Goal: Transaction & Acquisition: Purchase product/service

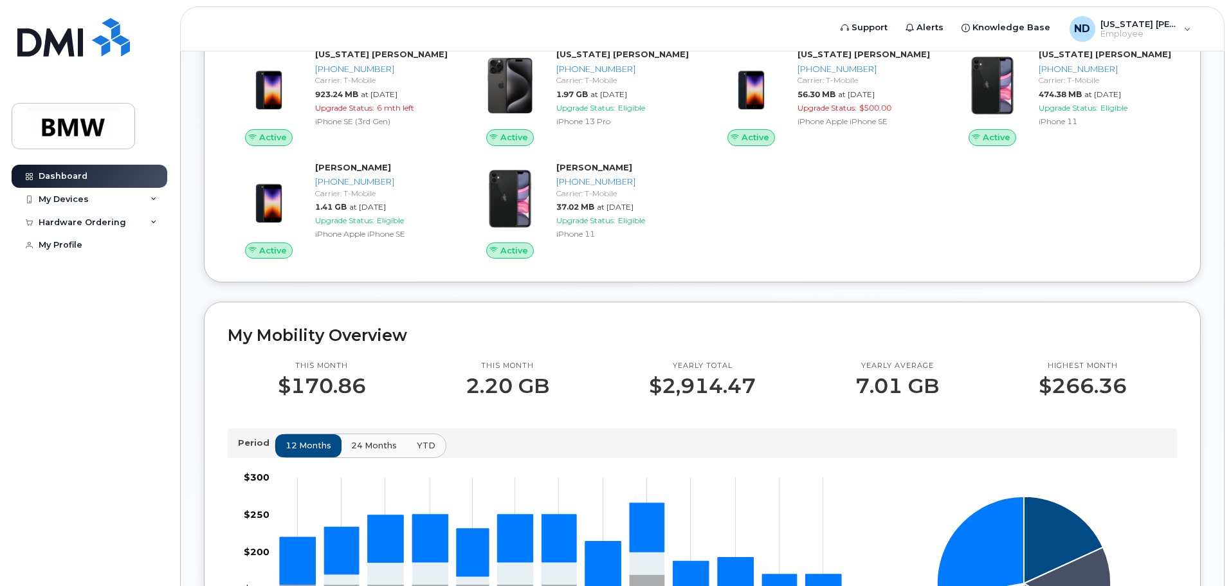
scroll to position [193, 0]
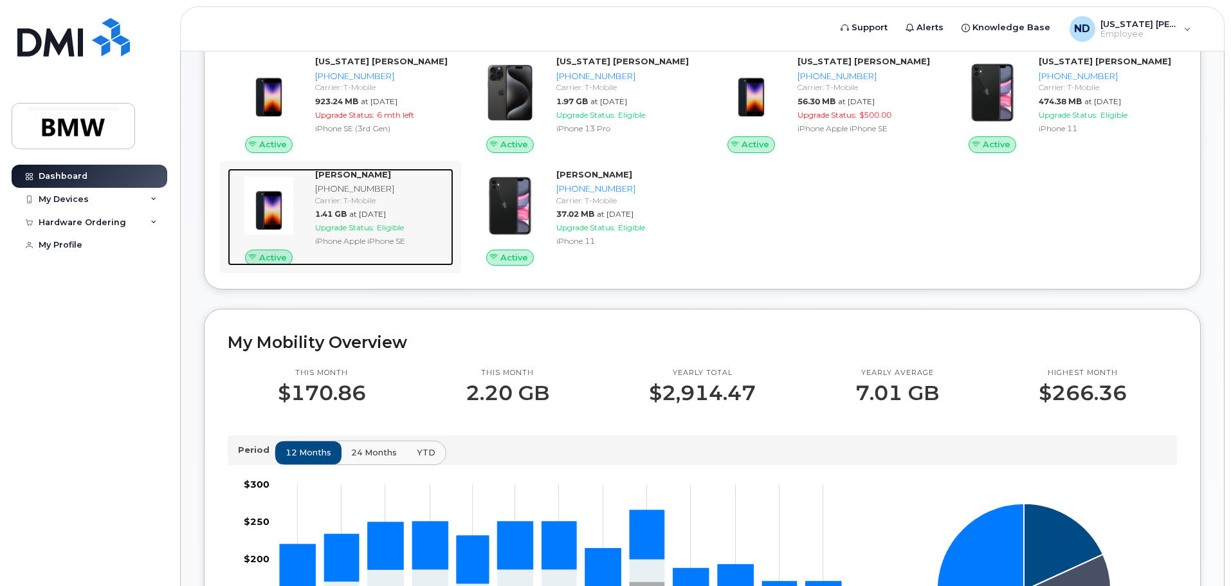
click at [270, 243] on div at bounding box center [269, 206] width 82 height 75
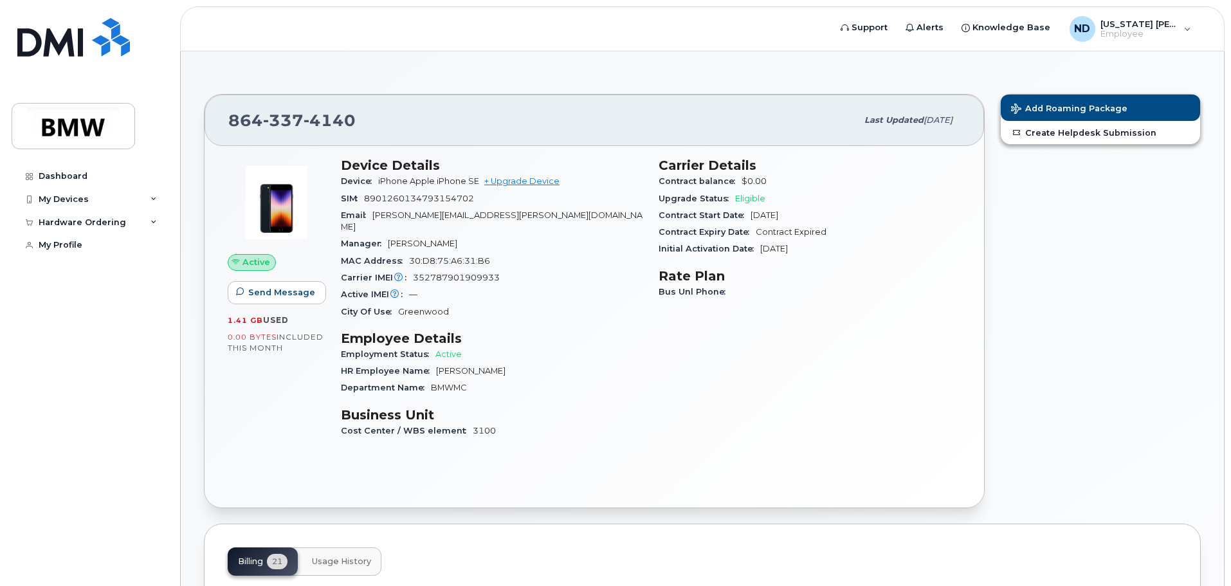
click at [507, 175] on div "Device iPhone Apple iPhone SE + Upgrade Device" at bounding box center [492, 181] width 302 height 17
click at [507, 183] on link "+ Upgrade Device" at bounding box center [521, 181] width 75 height 10
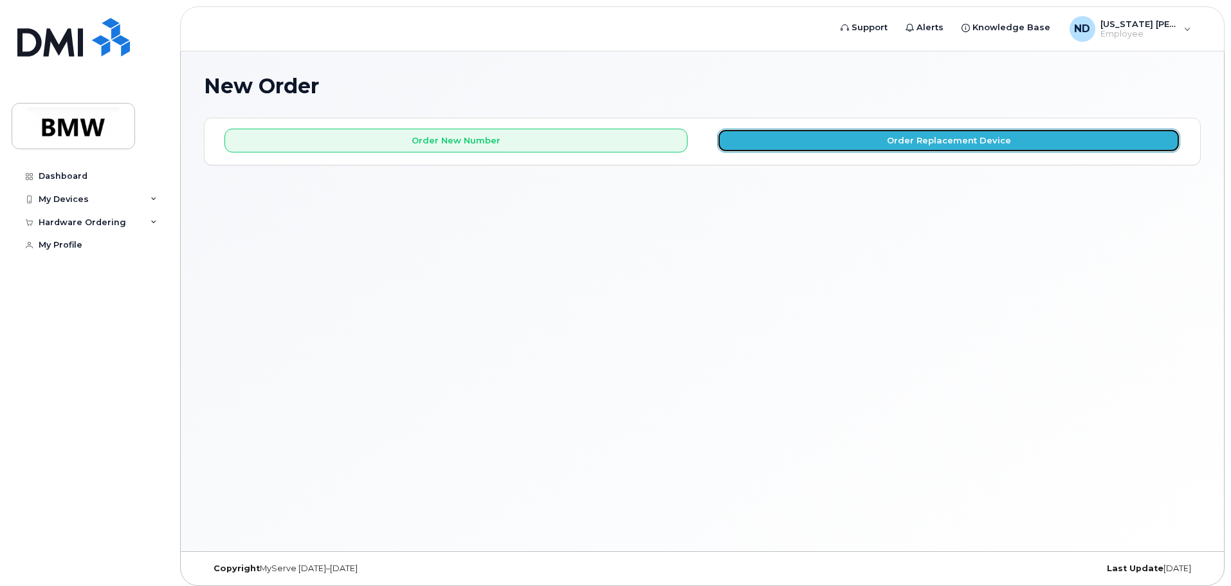
click at [805, 129] on button "Order Replacement Device" at bounding box center [948, 141] width 463 height 24
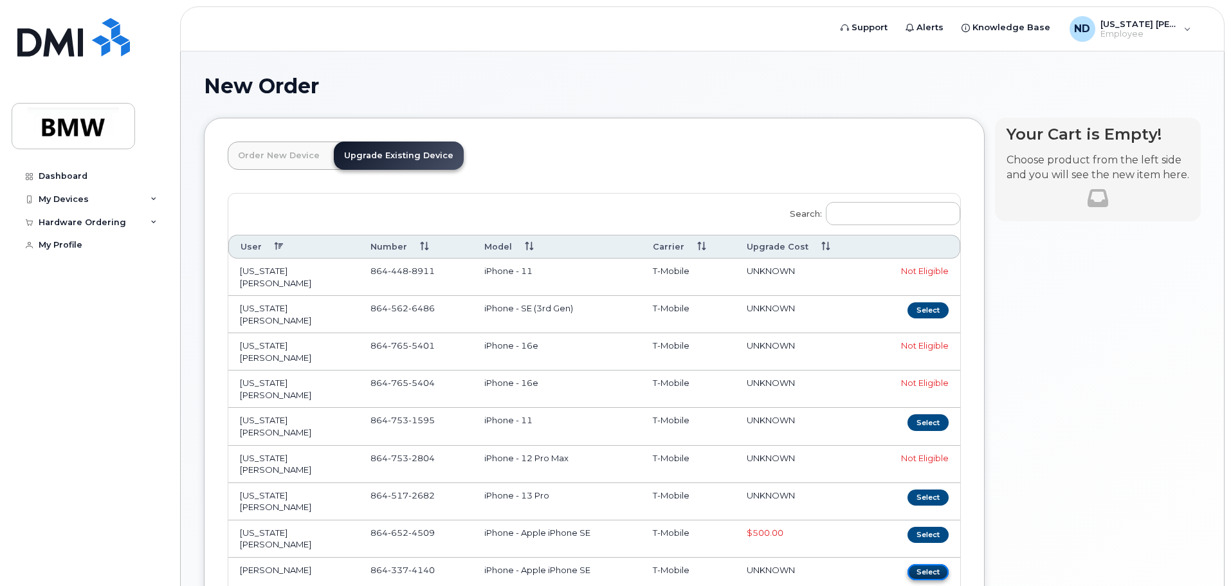
click at [931, 564] on button "Select" at bounding box center [928, 572] width 41 height 16
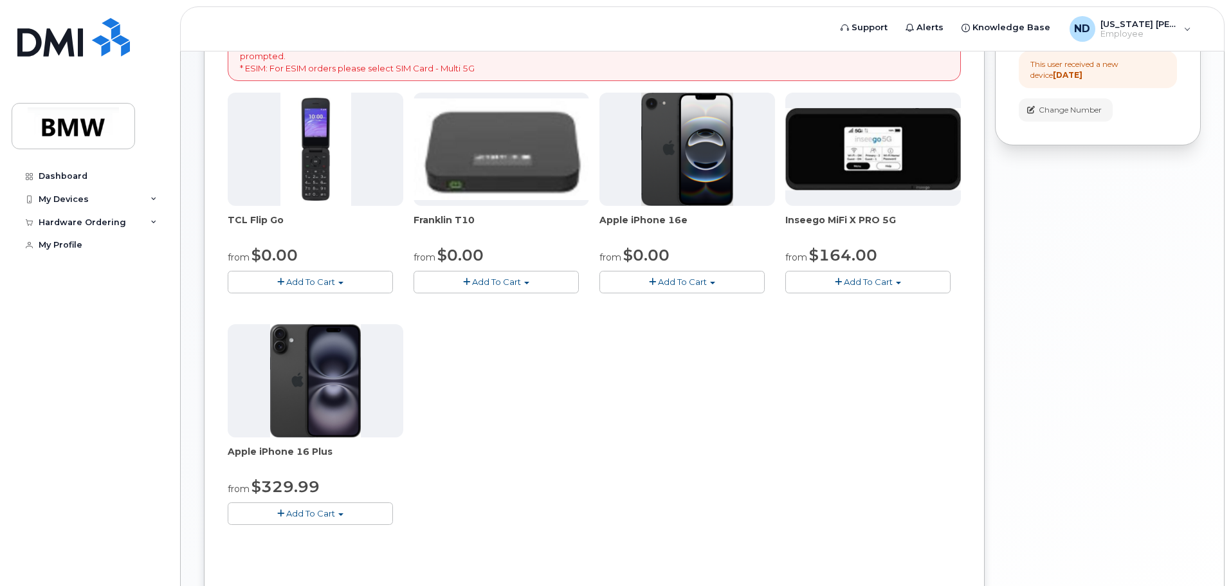
scroll to position [257, 0]
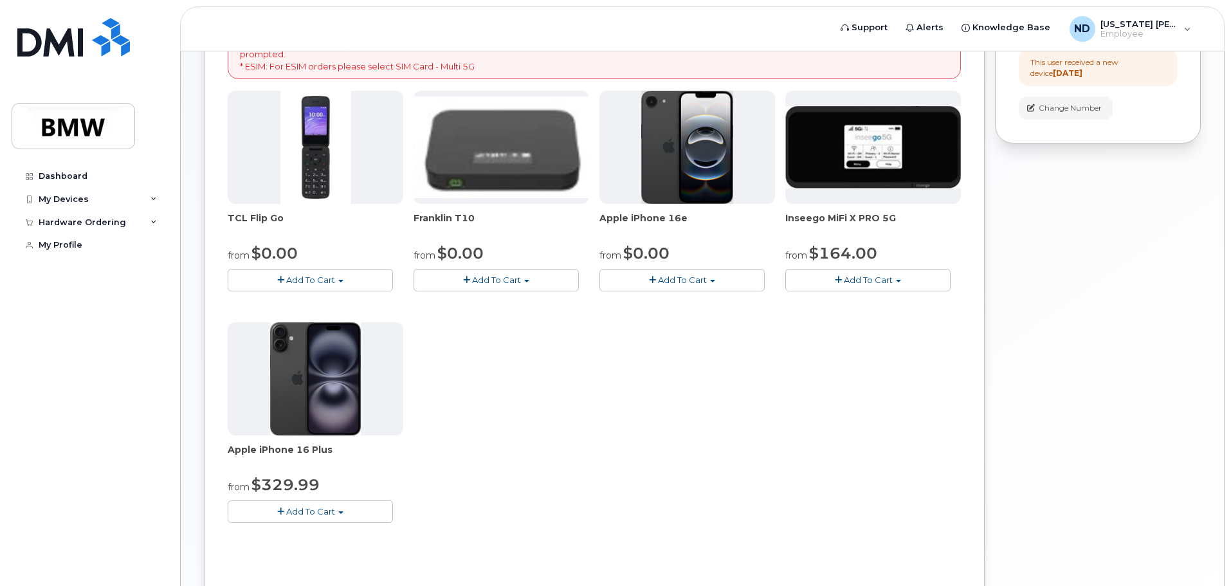
click at [712, 284] on button "Add To Cart" at bounding box center [681, 280] width 165 height 23
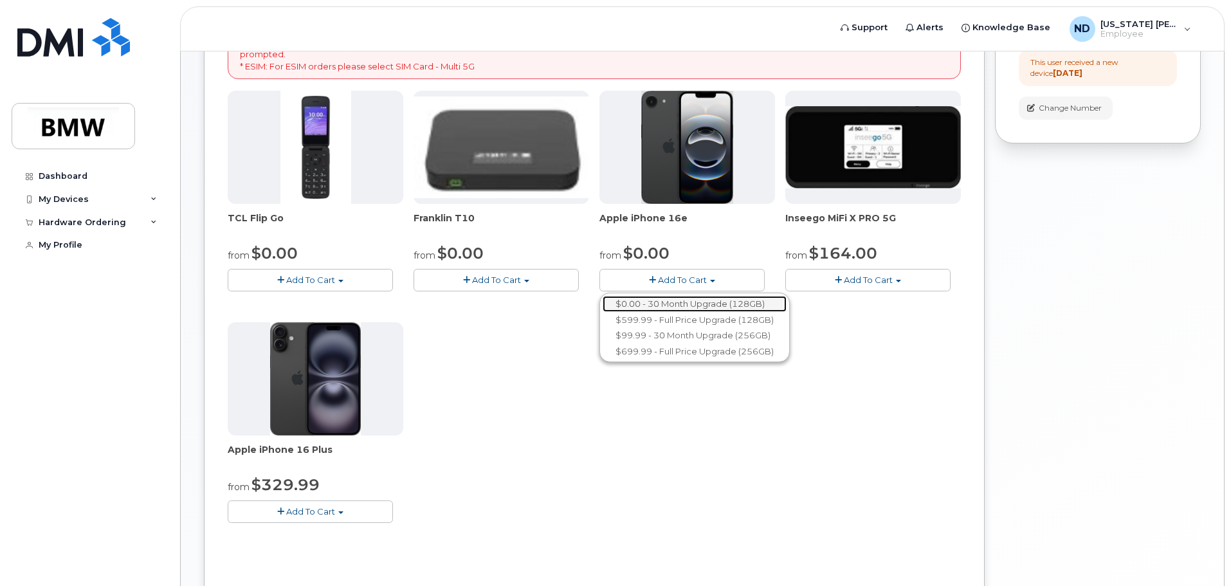
click at [711, 301] on link "$0.00 - 30 Month Upgrade (128GB)" at bounding box center [695, 304] width 184 height 16
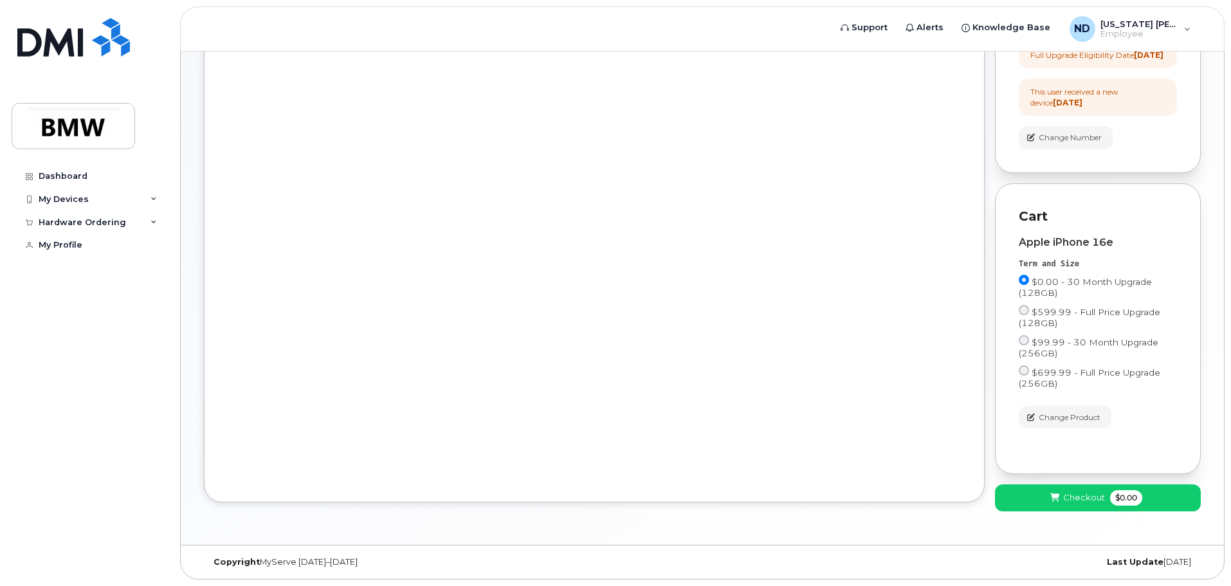
scroll to position [239, 0]
click at [1066, 493] on span "Checkout" at bounding box center [1084, 497] width 42 height 12
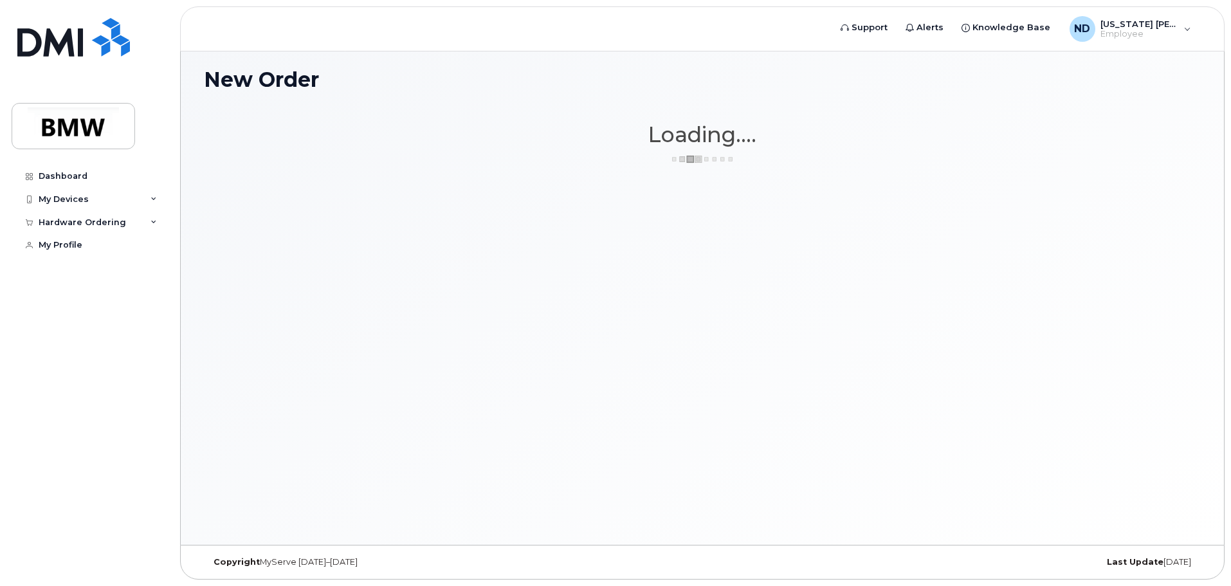
click at [1066, 493] on div "New Order × Share This Order If you want to allow others to create or edit orde…" at bounding box center [702, 295] width 1043 height 500
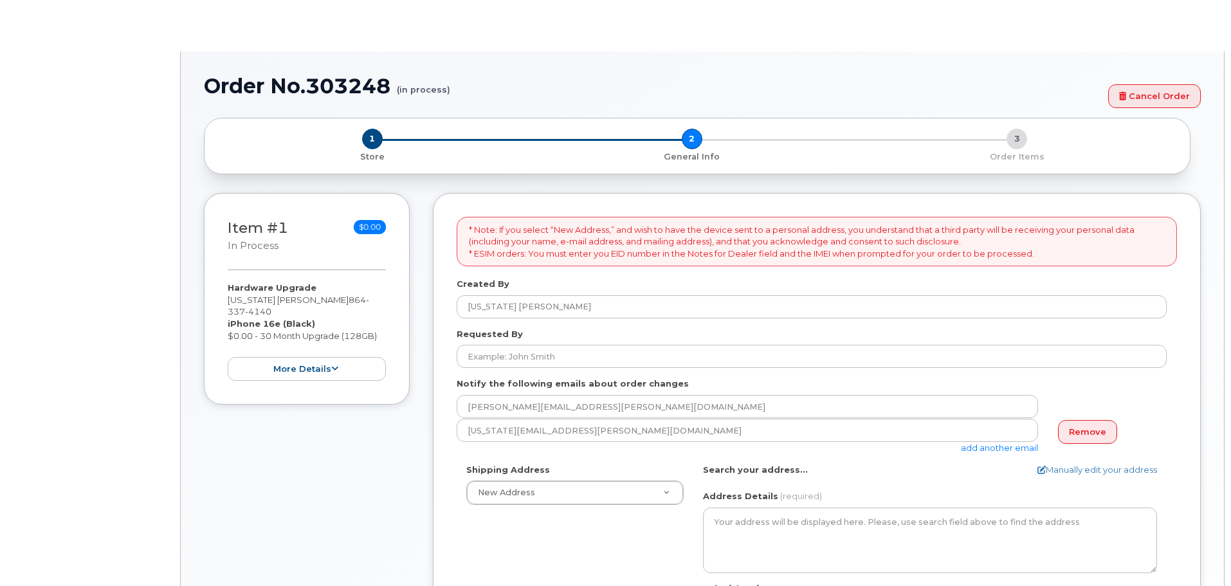
select select
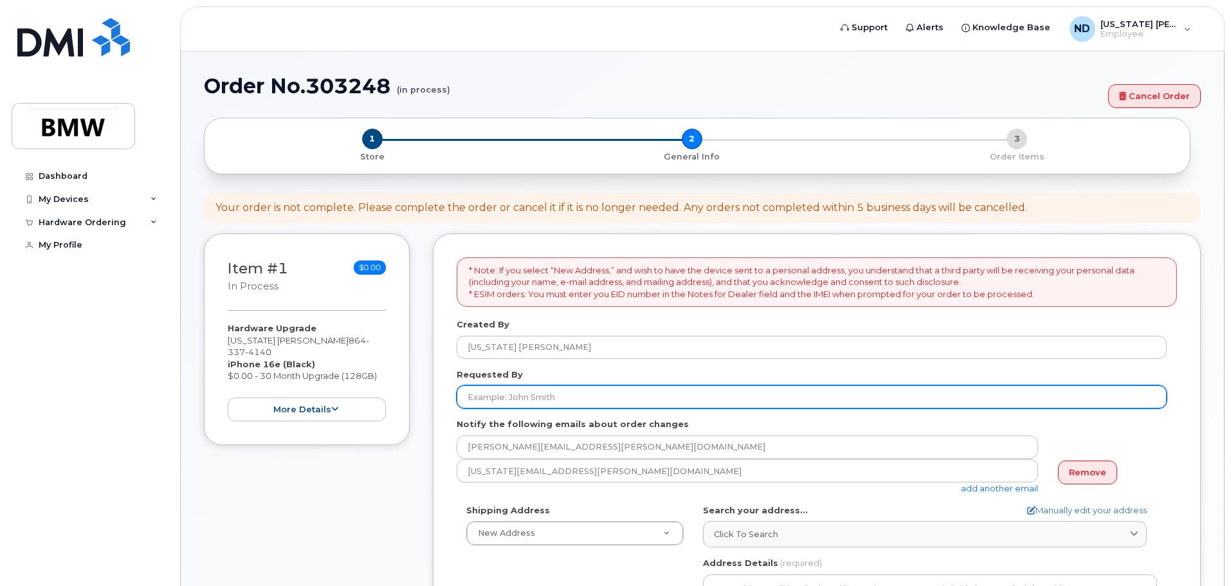
click at [565, 399] on input "Requested By" at bounding box center [812, 396] width 710 height 23
click at [565, 398] on input "Requested By" at bounding box center [812, 396] width 710 height 23
type input "s"
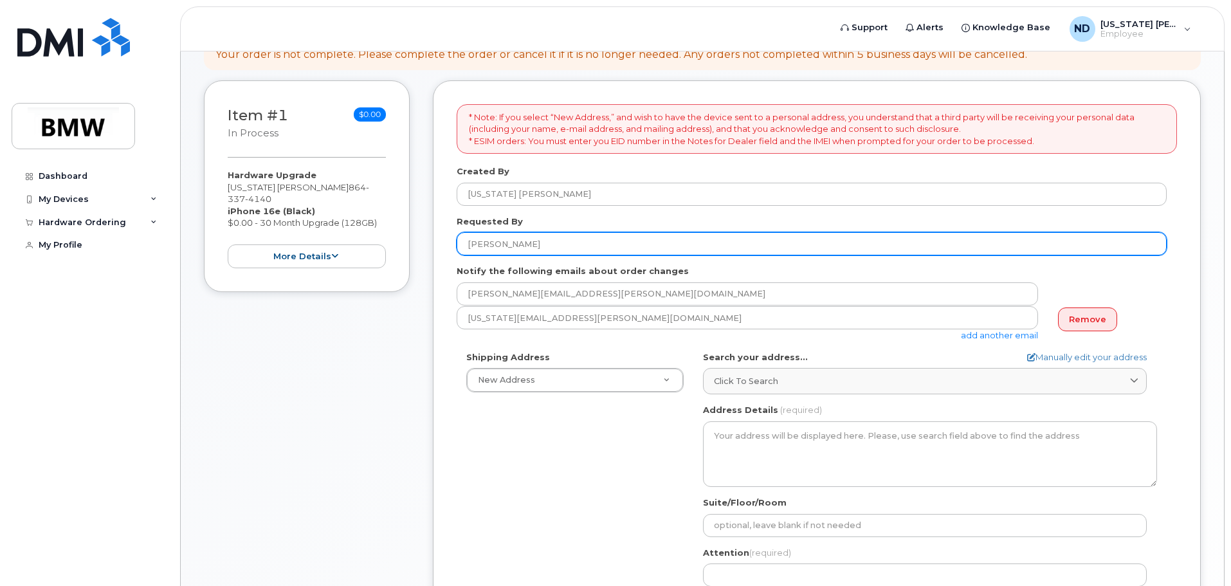
scroll to position [193, 0]
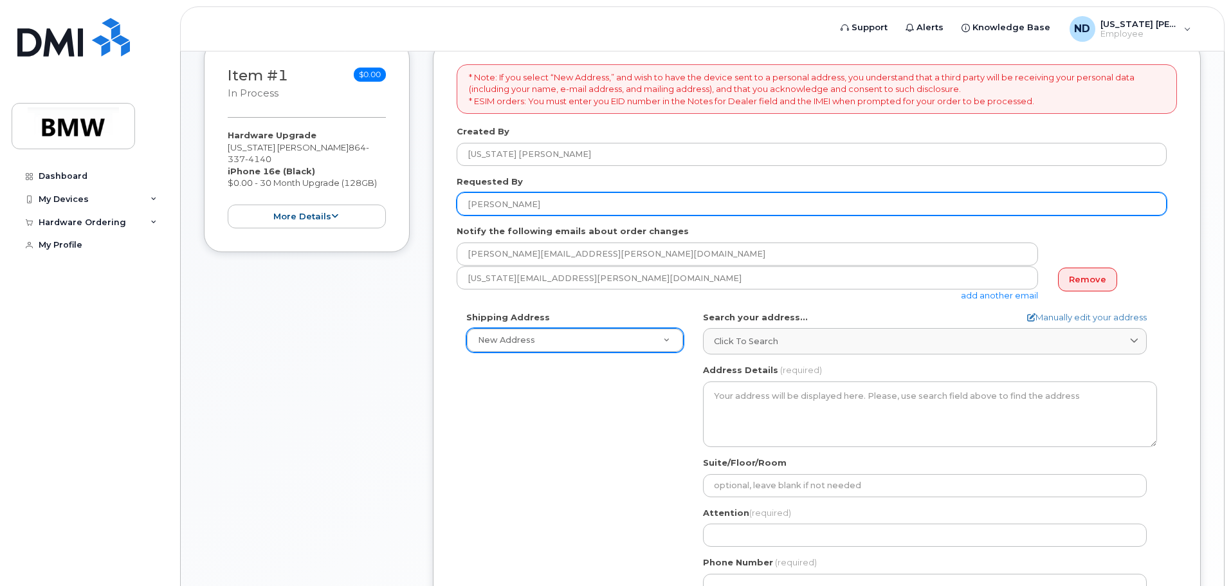
type input "Steve Nelson"
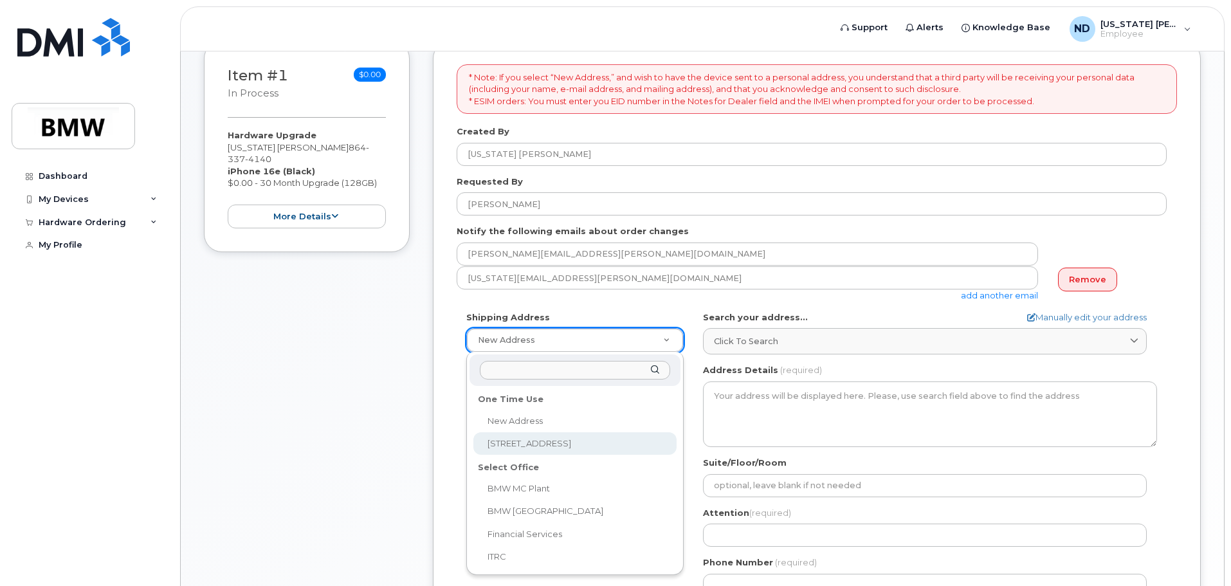
select select "220 Gsp Logistics Pkwy"
type textarea "220 Gsp Logistics Pkwy GREER SC 29651-6470 UNITED STATES"
type input "Nevada DuBose"
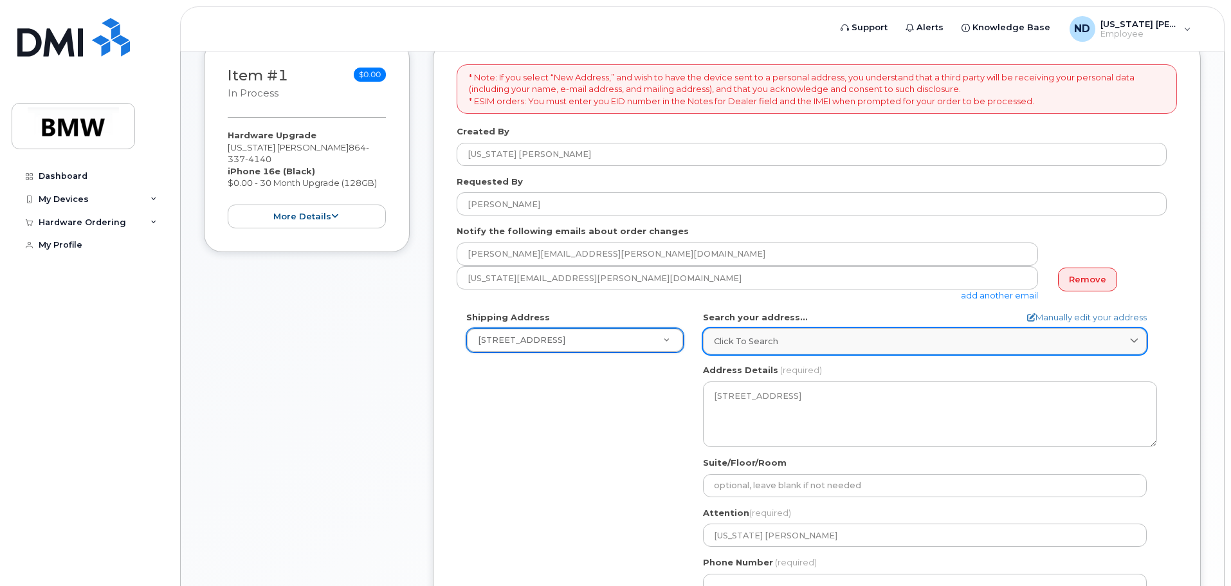
click at [810, 334] on link "Click to search" at bounding box center [925, 341] width 444 height 26
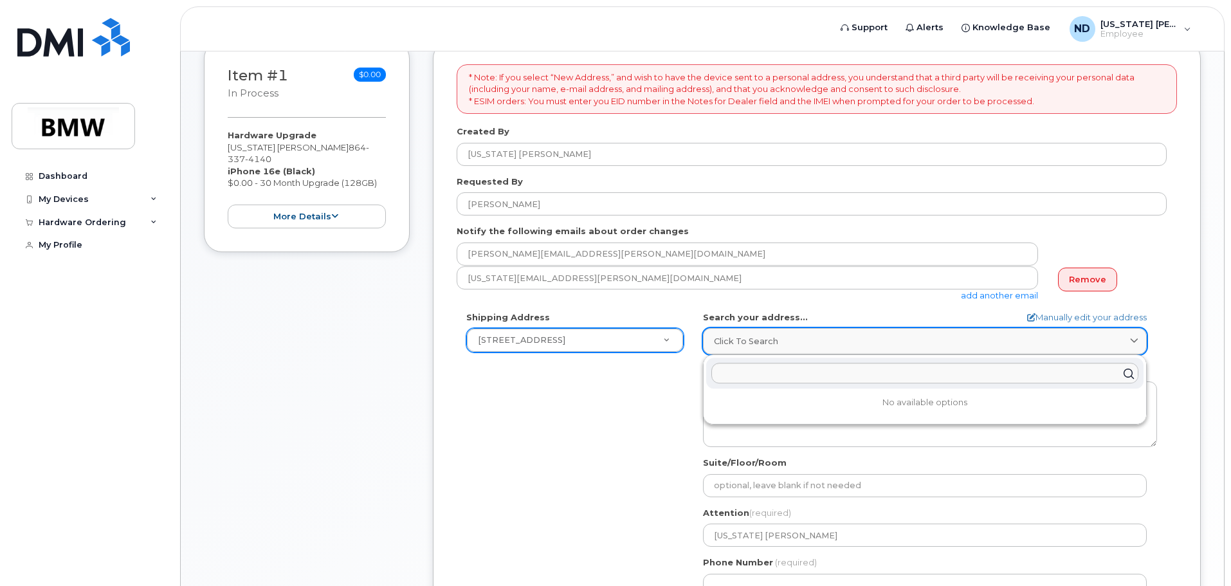
click at [810, 334] on link "Click to search" at bounding box center [925, 341] width 444 height 26
click at [791, 306] on form "* Note: If you select “New Address,” and wish to have the device sent to a pers…" at bounding box center [817, 386] width 720 height 644
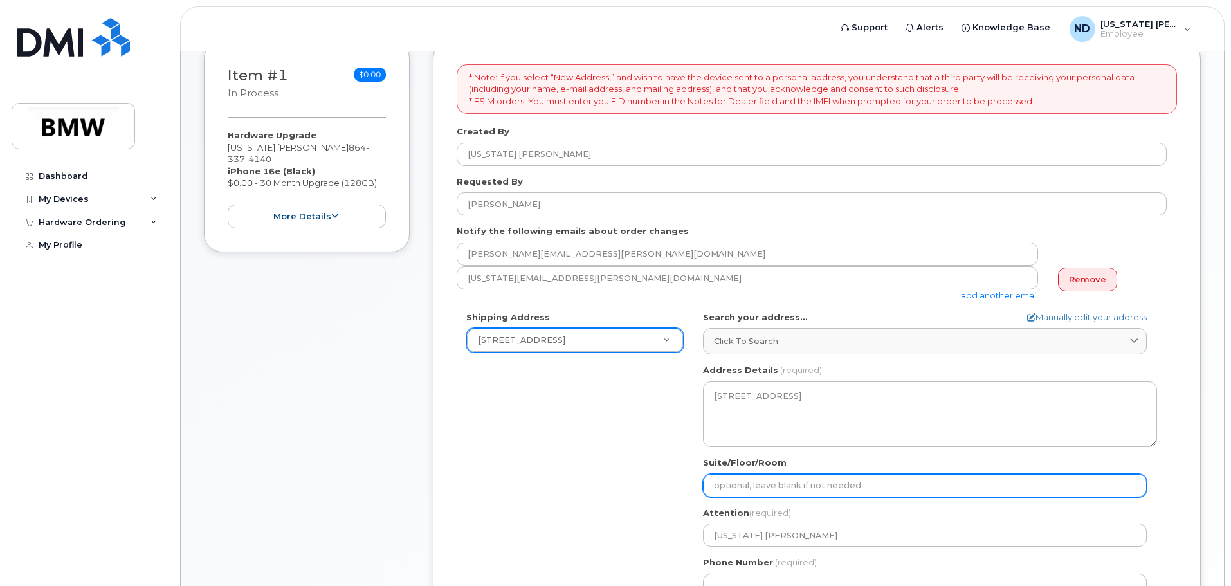
click at [805, 480] on input "Suite/Floor/Room" at bounding box center [925, 485] width 444 height 23
type input "Deliver to DP World Receiving G1"
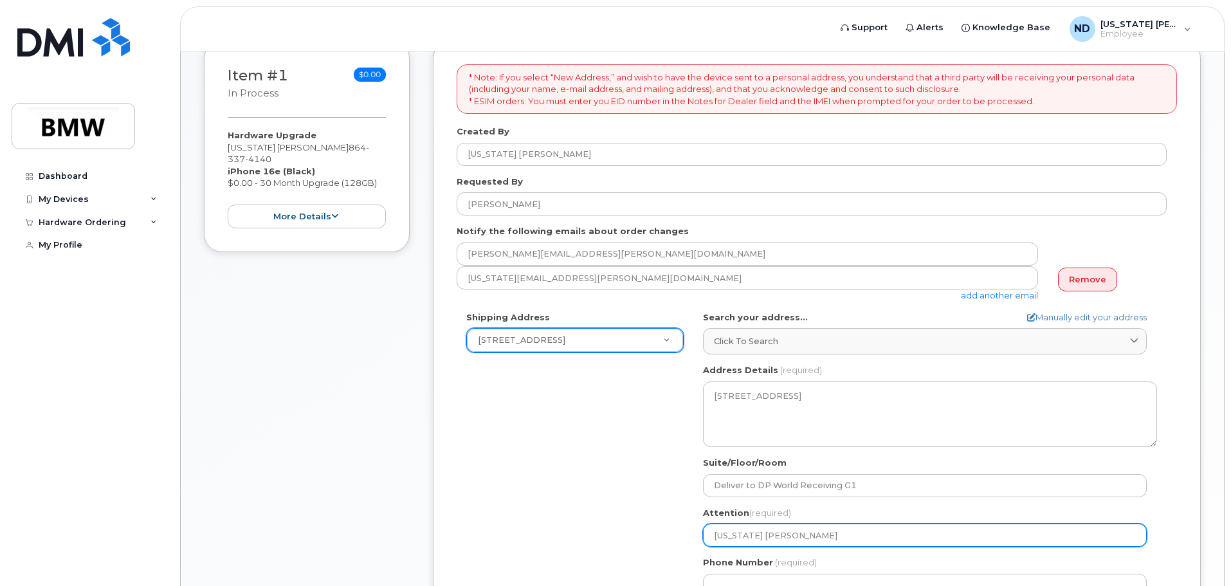
click at [779, 537] on input "Nevada DuBose" at bounding box center [925, 535] width 444 height 23
click at [788, 534] on input "Nevada DuBose" at bounding box center [925, 535] width 444 height 23
select select
type input "S"
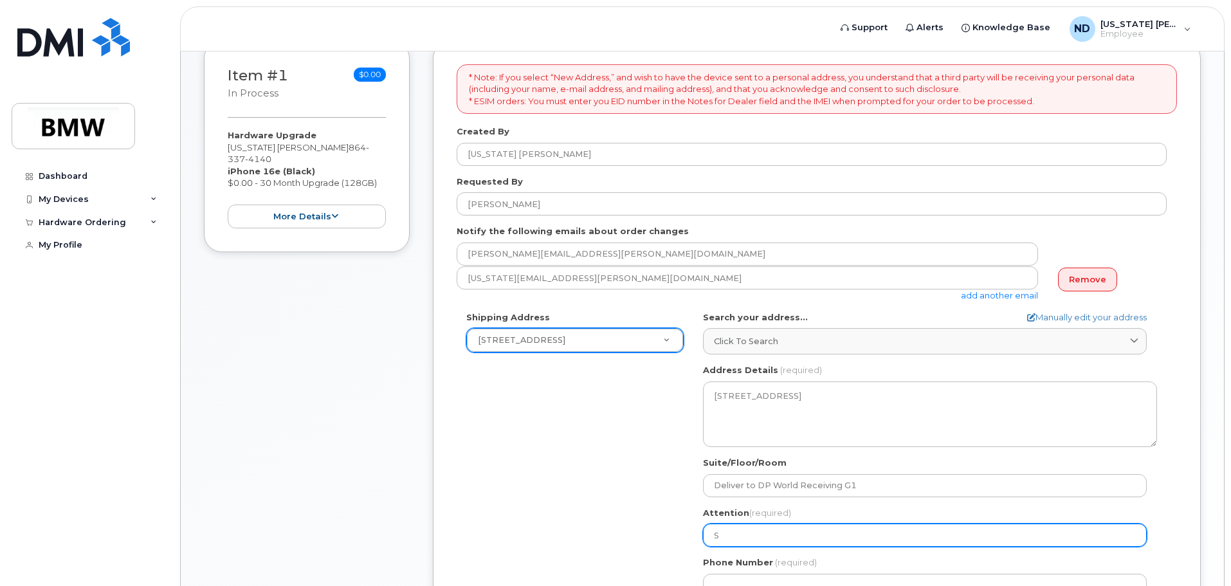
select select
type input "St"
select select
type input "Ste"
select select
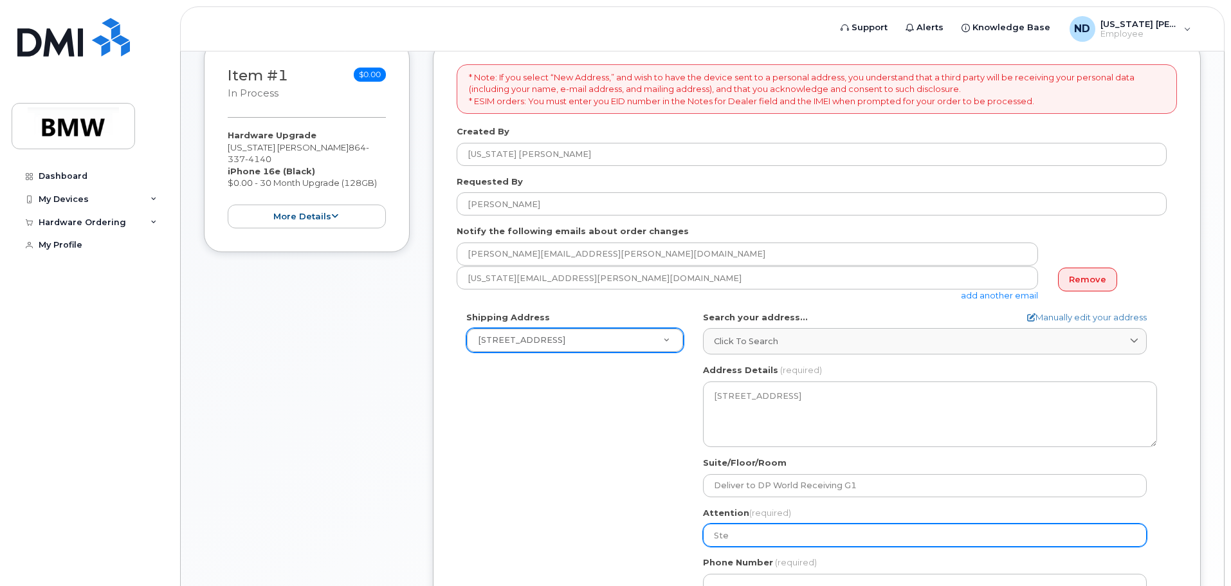
type input "Stev"
select select
type input "Steve"
select select
type input "Steve N"
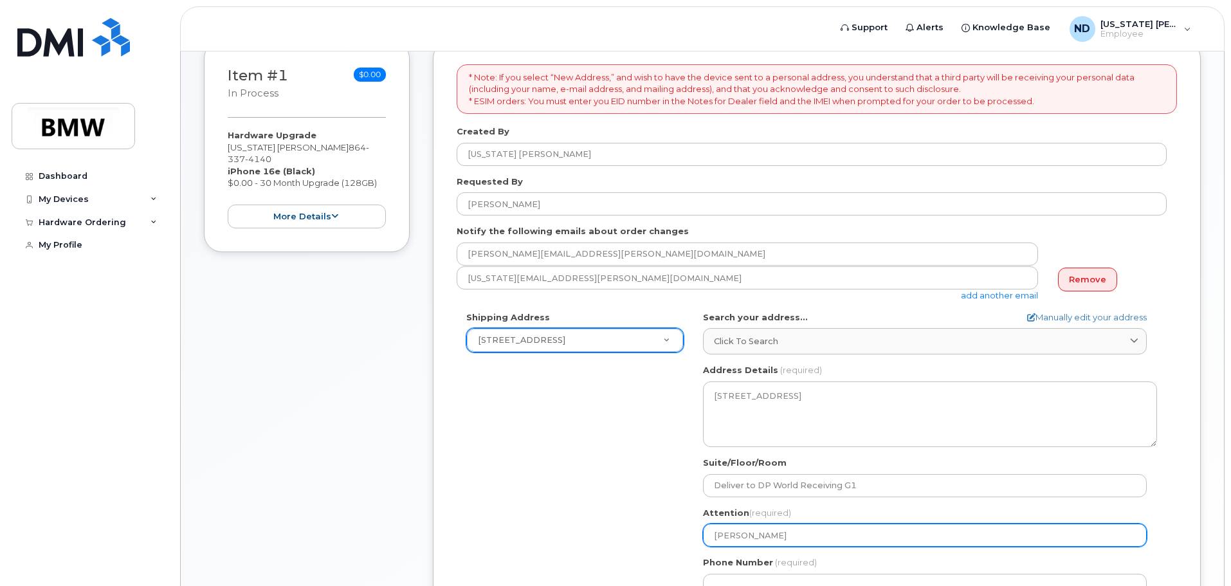
select select
type input "Steve Ne"
select select
type input "Steve Nel"
select select
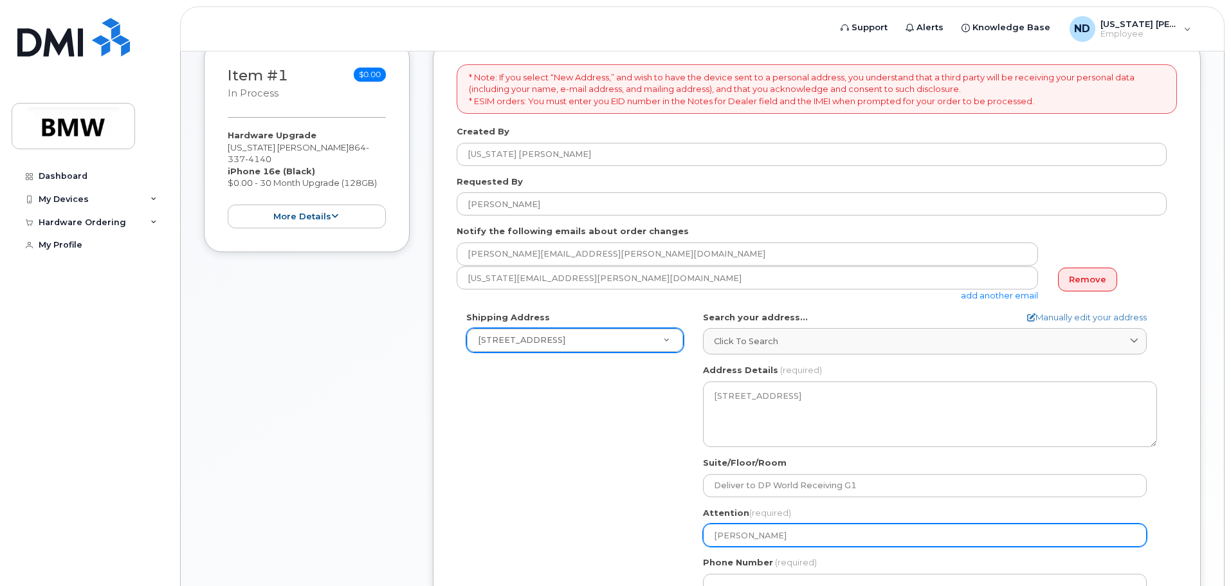
type input "Steve Nels"
select select
type input "Steve Nelso"
select select
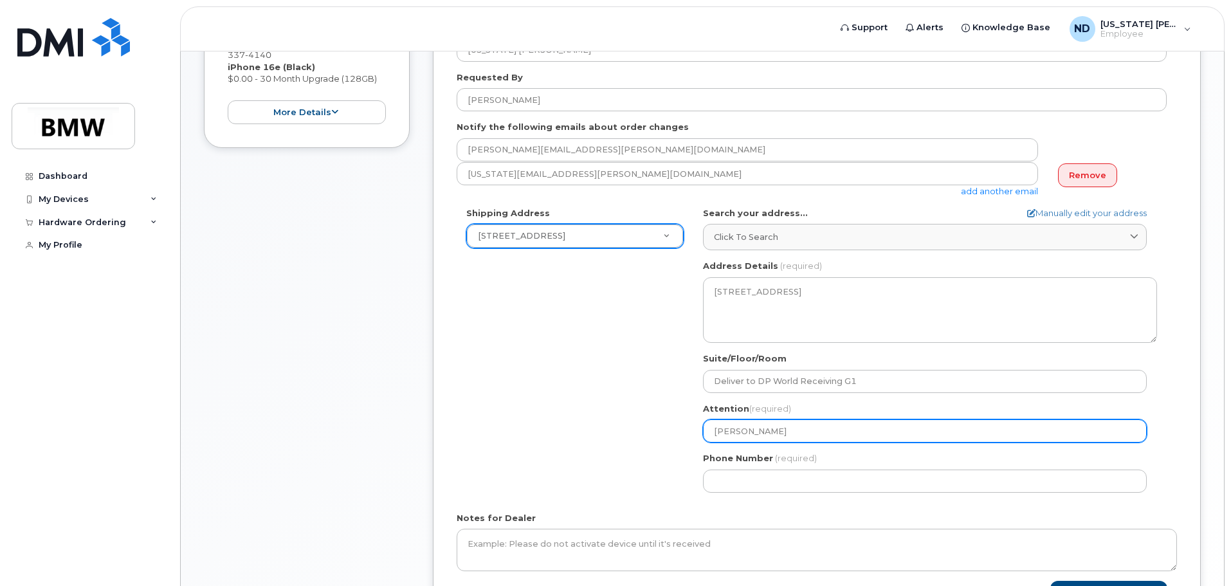
scroll to position [322, 0]
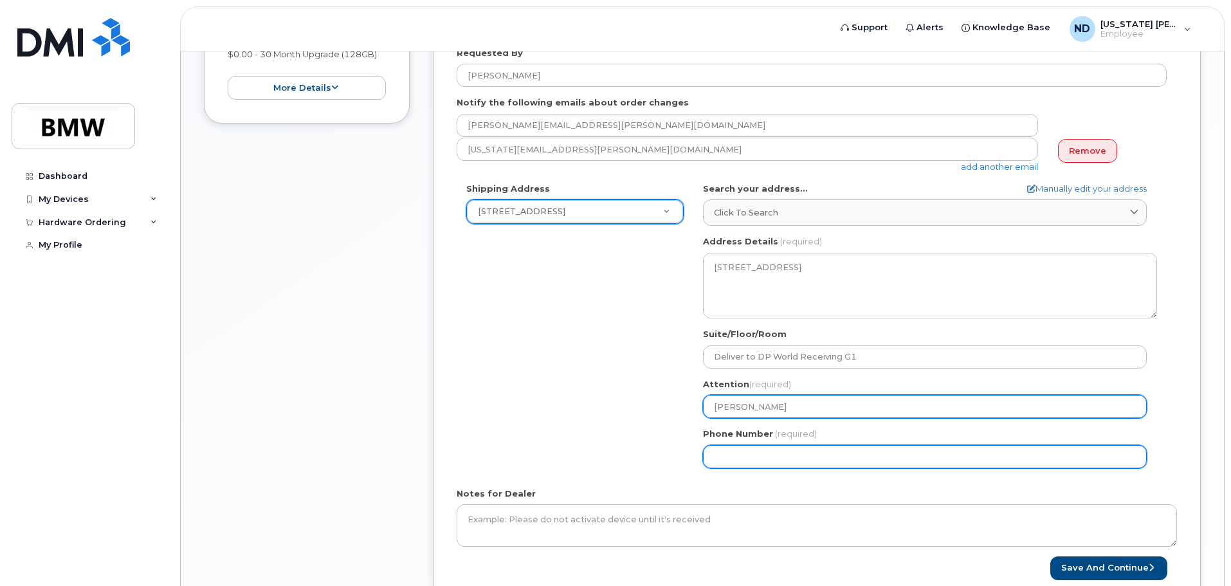
type input "[PERSON_NAME]"
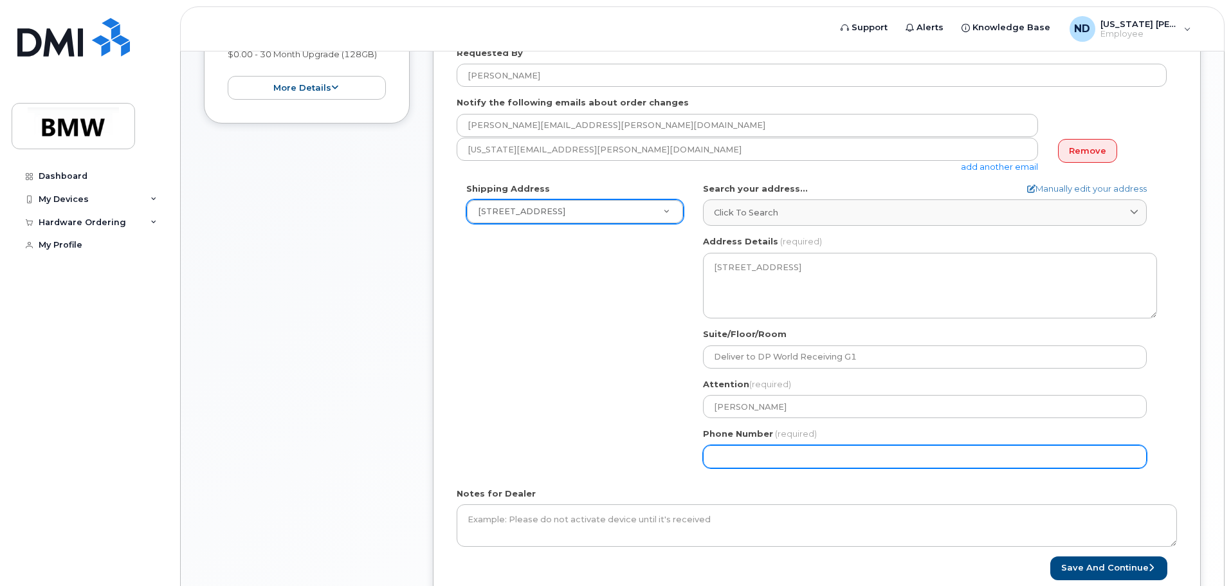
click at [786, 455] on input "Phone Number" at bounding box center [925, 456] width 444 height 23
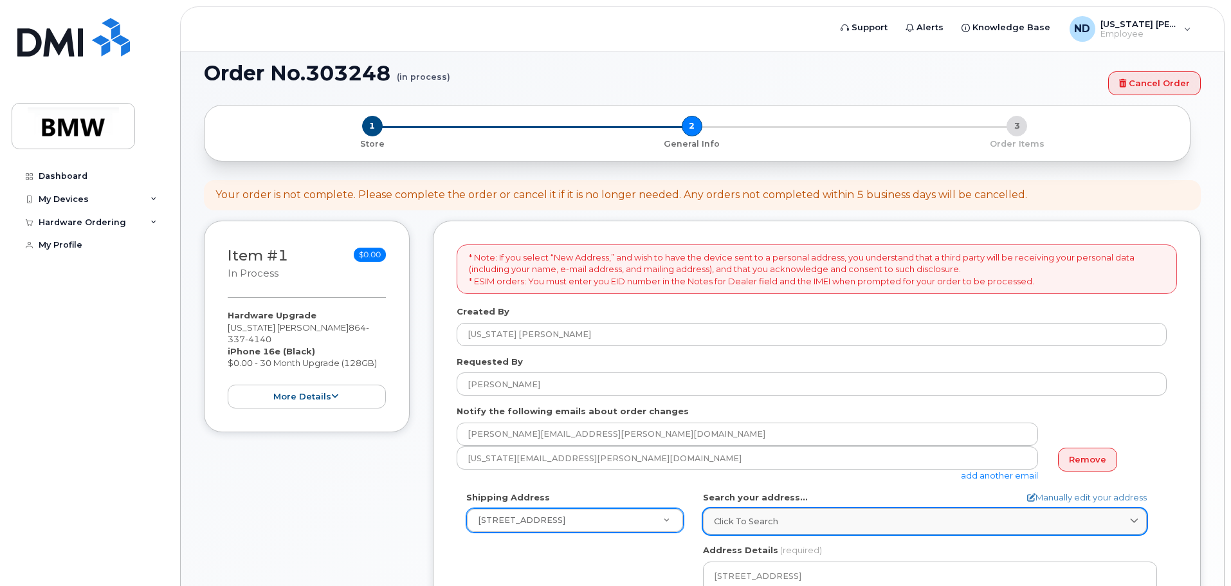
scroll to position [0, 0]
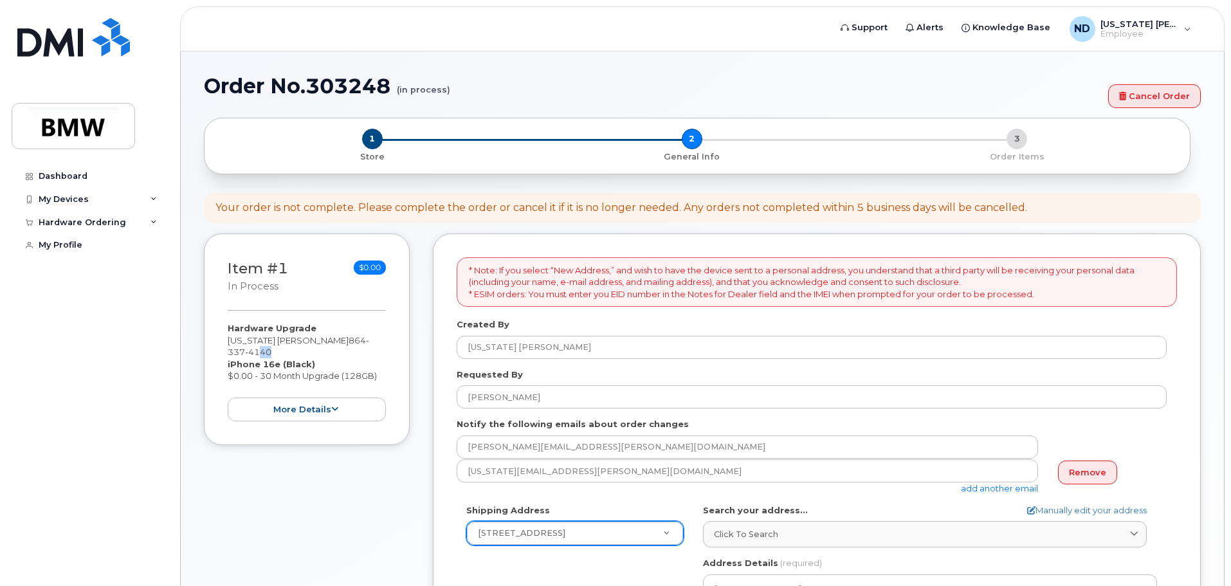
drag, startPoint x: 359, startPoint y: 340, endPoint x: 347, endPoint y: 340, distance: 11.6
click at [271, 347] on span "4140" at bounding box center [258, 352] width 26 height 10
drag, startPoint x: 321, startPoint y: 337, endPoint x: 304, endPoint y: 336, distance: 16.7
click at [304, 336] on span "864 337 4140" at bounding box center [299, 346] width 142 height 23
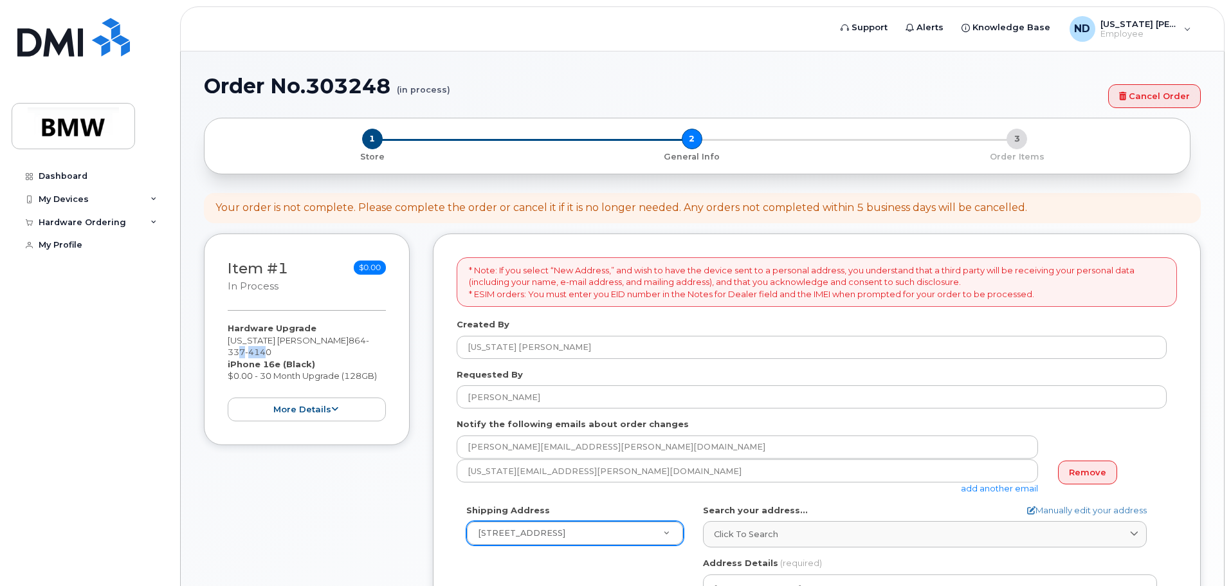
drag, startPoint x: 358, startPoint y: 342, endPoint x: 330, endPoint y: 342, distance: 27.7
click at [330, 342] on span "864 337 4140" at bounding box center [299, 346] width 142 height 23
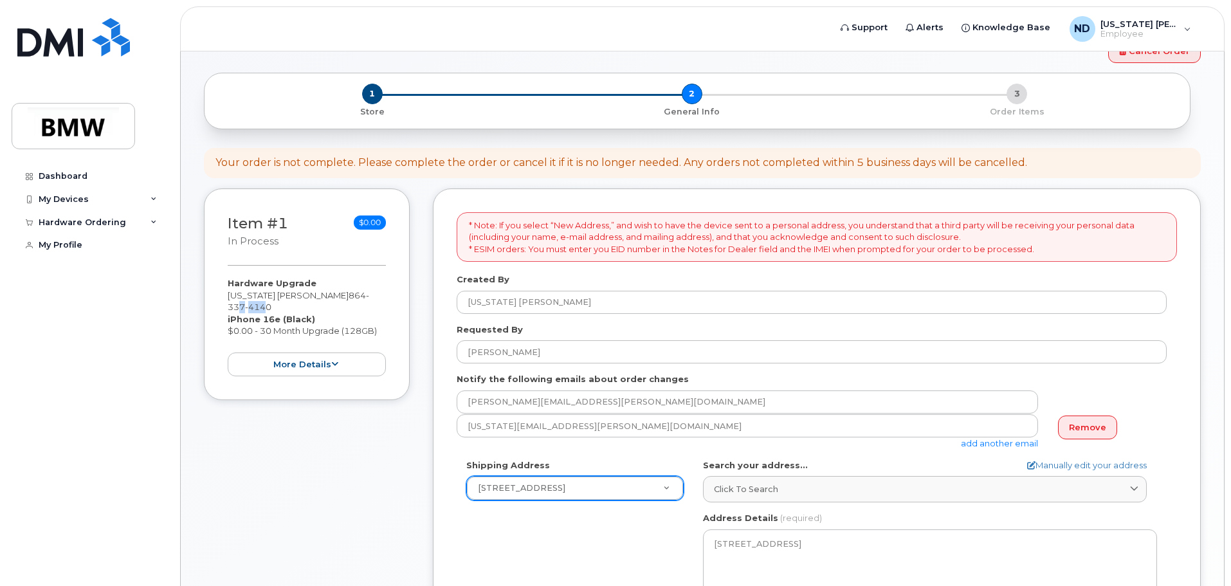
scroll to position [64, 0]
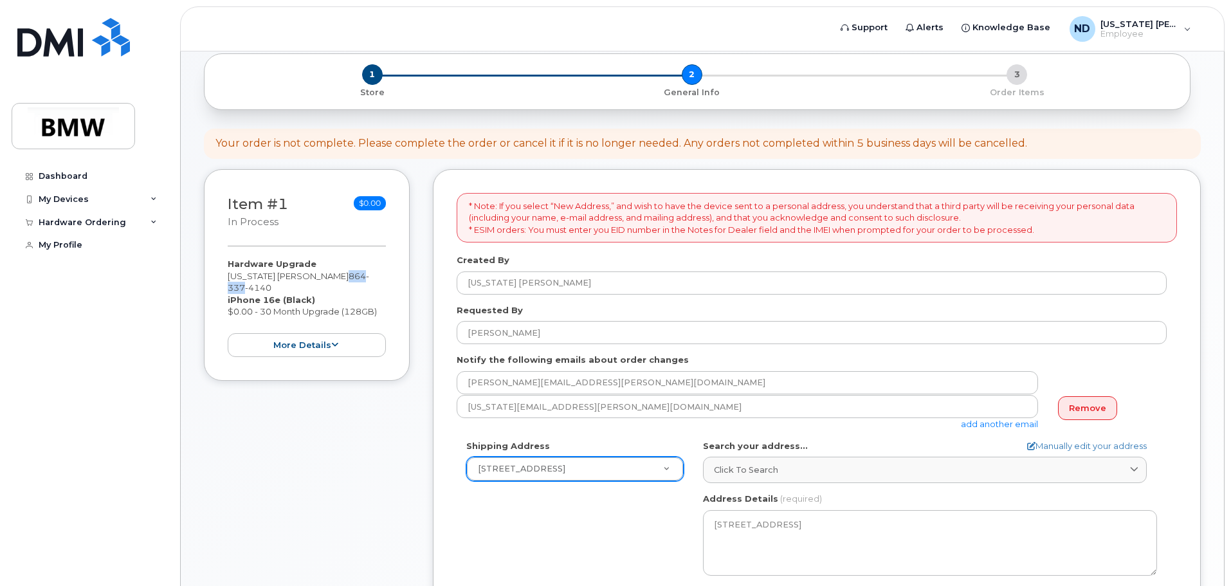
drag, startPoint x: 299, startPoint y: 276, endPoint x: 336, endPoint y: 278, distance: 36.7
click at [336, 278] on span "864 337 4140" at bounding box center [299, 282] width 142 height 23
click at [271, 282] on span "4140" at bounding box center [258, 287] width 26 height 10
drag, startPoint x: 358, startPoint y: 278, endPoint x: 325, endPoint y: 279, distance: 33.5
click at [325, 278] on span "864 337 4140" at bounding box center [299, 282] width 142 height 23
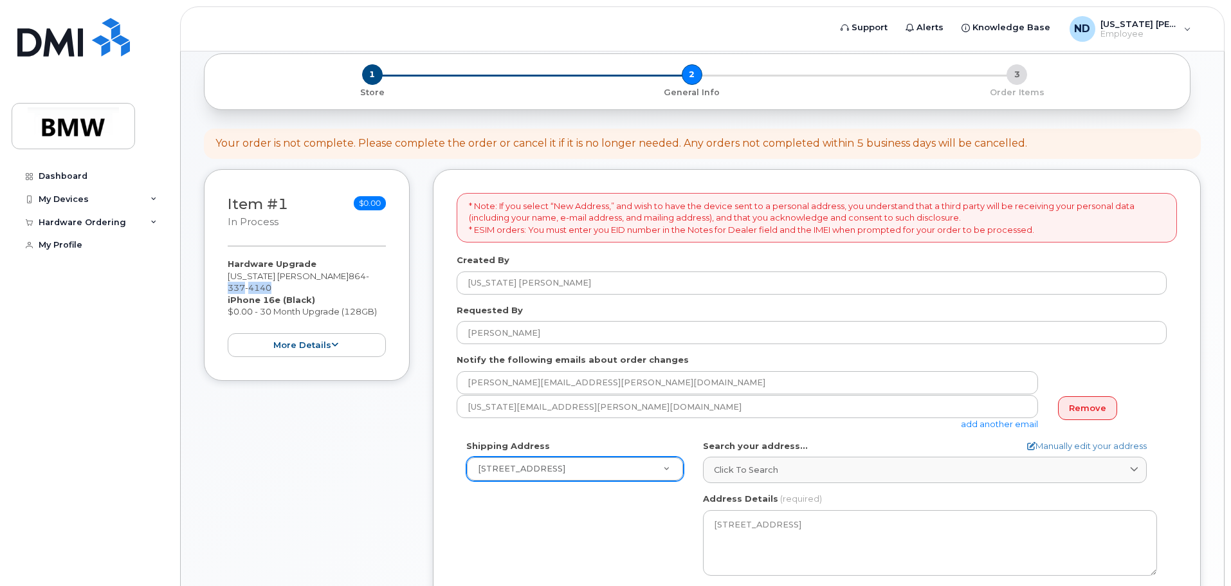
drag, startPoint x: 363, startPoint y: 275, endPoint x: 316, endPoint y: 276, distance: 47.6
click at [316, 276] on div "Hardware Upgrade Nevada Dubose 864 337 4140 iPhone 16e (Black) $0.00 - 30 Month…" at bounding box center [307, 307] width 158 height 99
copy span "337 4140"
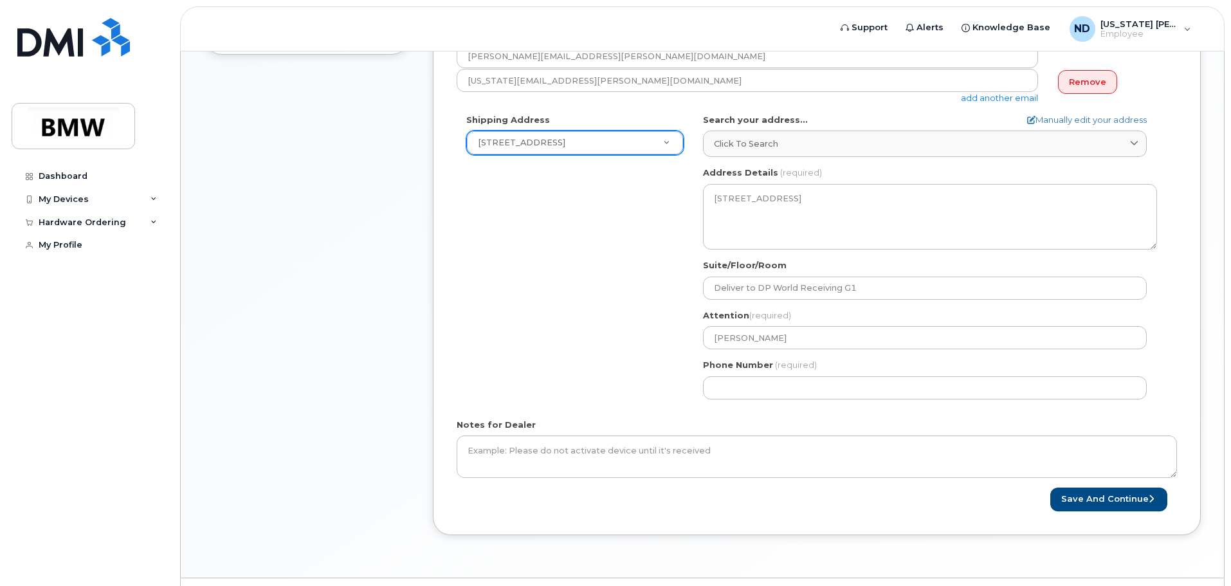
scroll to position [423, 0]
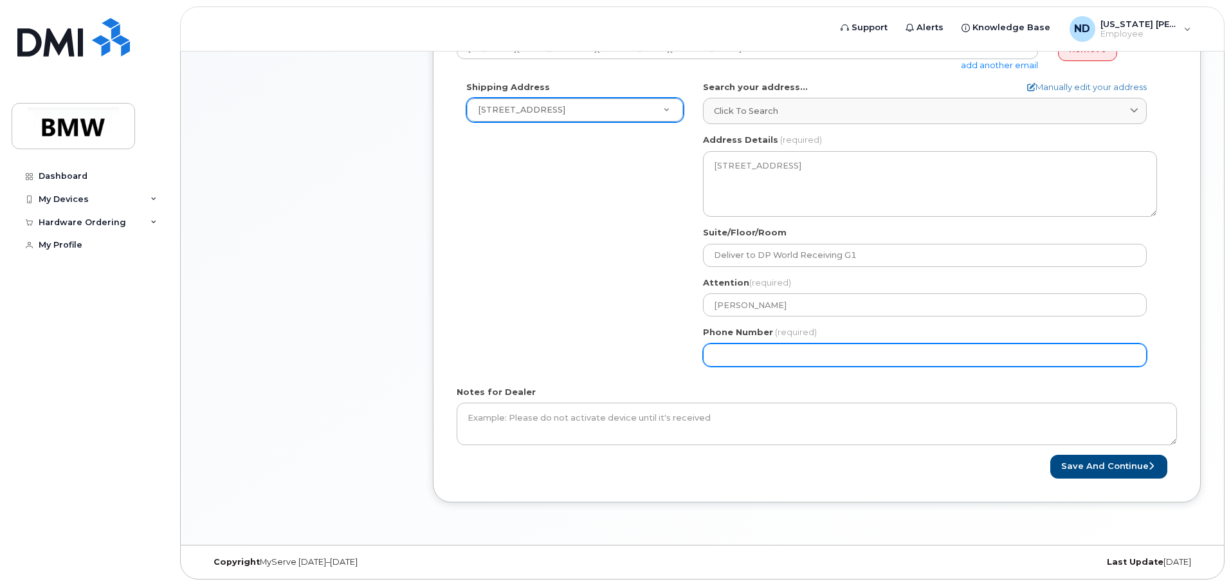
click at [720, 348] on input "Phone Number" at bounding box center [925, 354] width 444 height 23
select select
type input "864"
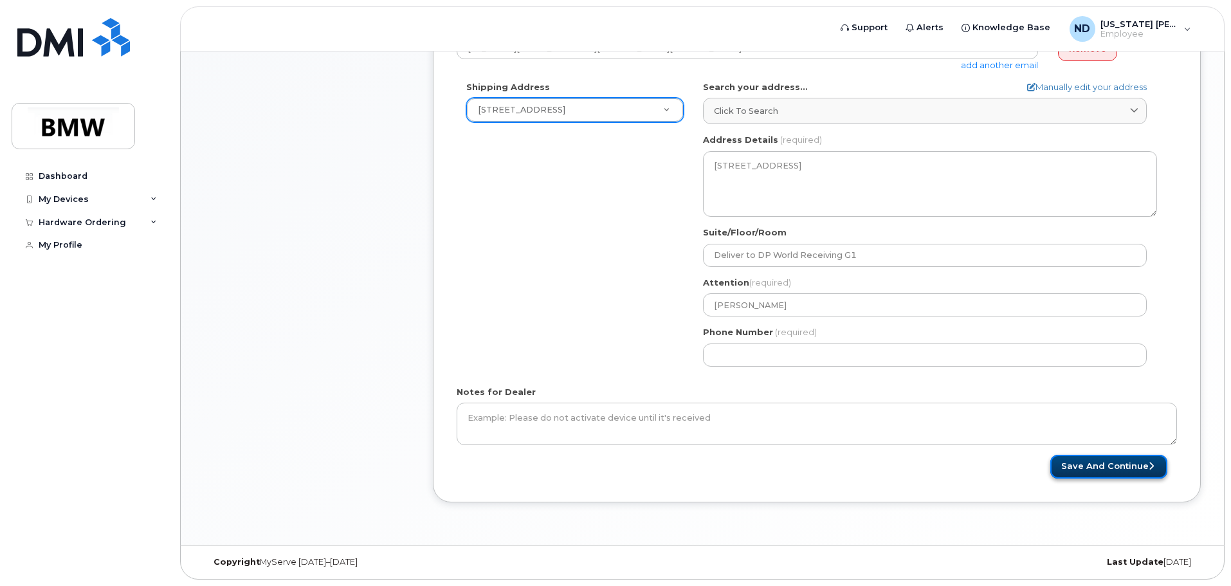
click at [1150, 471] on button "Save and Continue" at bounding box center [1108, 467] width 117 height 24
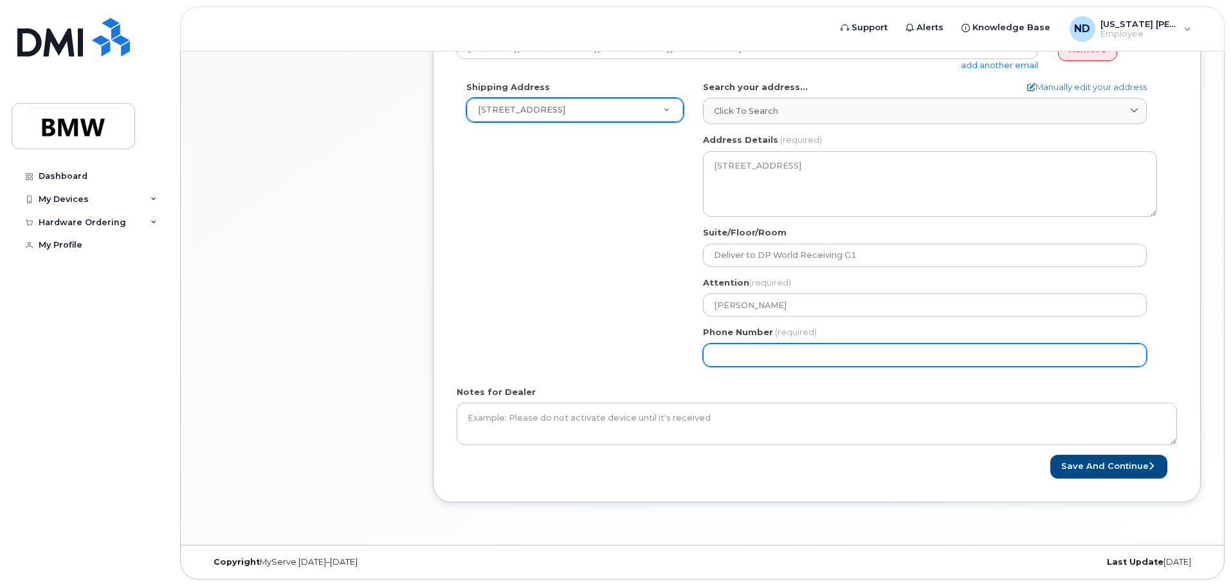
click at [829, 353] on input "Phone Number" at bounding box center [925, 354] width 444 height 23
click at [846, 354] on input "Phone Number" at bounding box center [925, 354] width 444 height 23
click at [757, 356] on input "Phone Number" at bounding box center [925, 354] width 444 height 23
click at [749, 358] on input "Phone Number" at bounding box center [925, 354] width 444 height 23
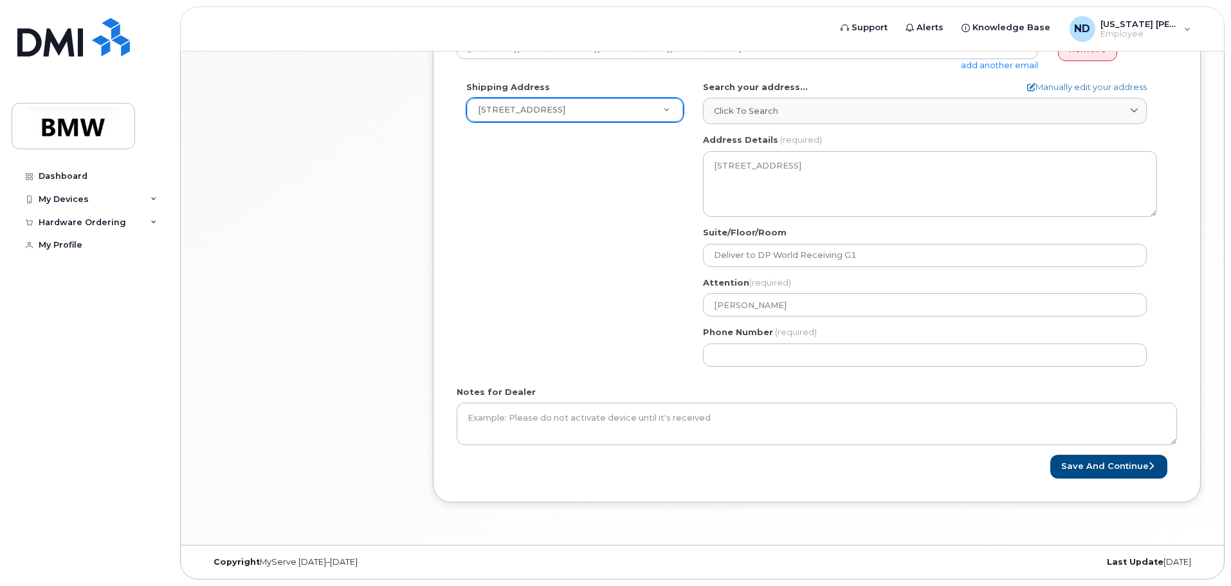
click at [590, 308] on div "Shipping Address 220 Gsp Logistics Pkwy New Address 220 Gsp Logistics Pkwy BMW …" at bounding box center [812, 228] width 710 height 295
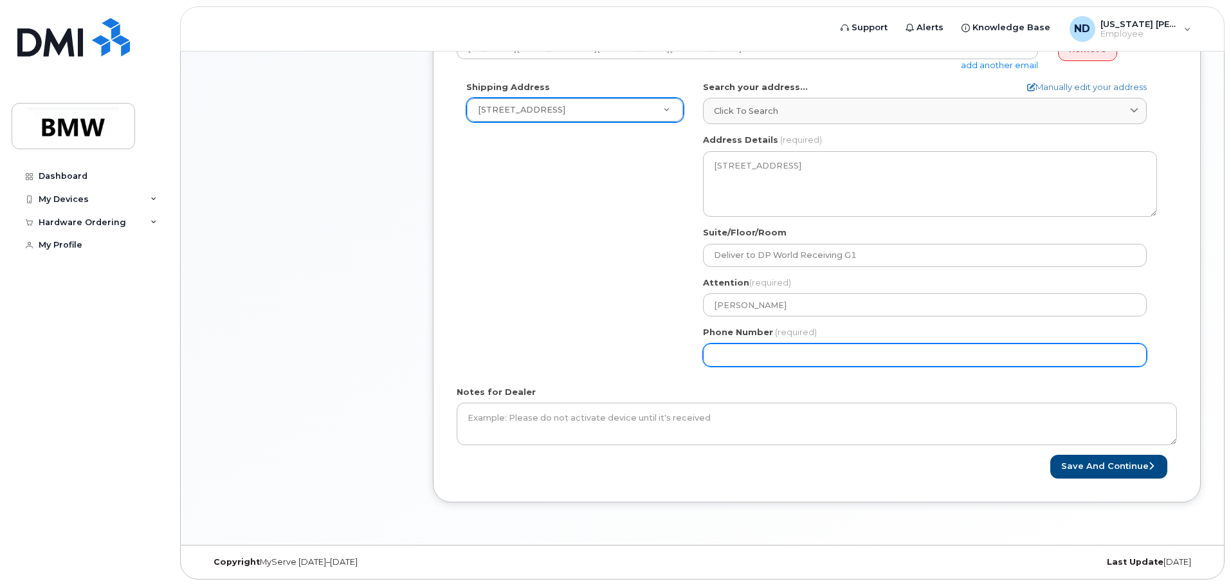
click at [843, 361] on input "Phone Number" at bounding box center [925, 354] width 444 height 23
type input "2"
paste input "3374140"
type input "863374141"
select select
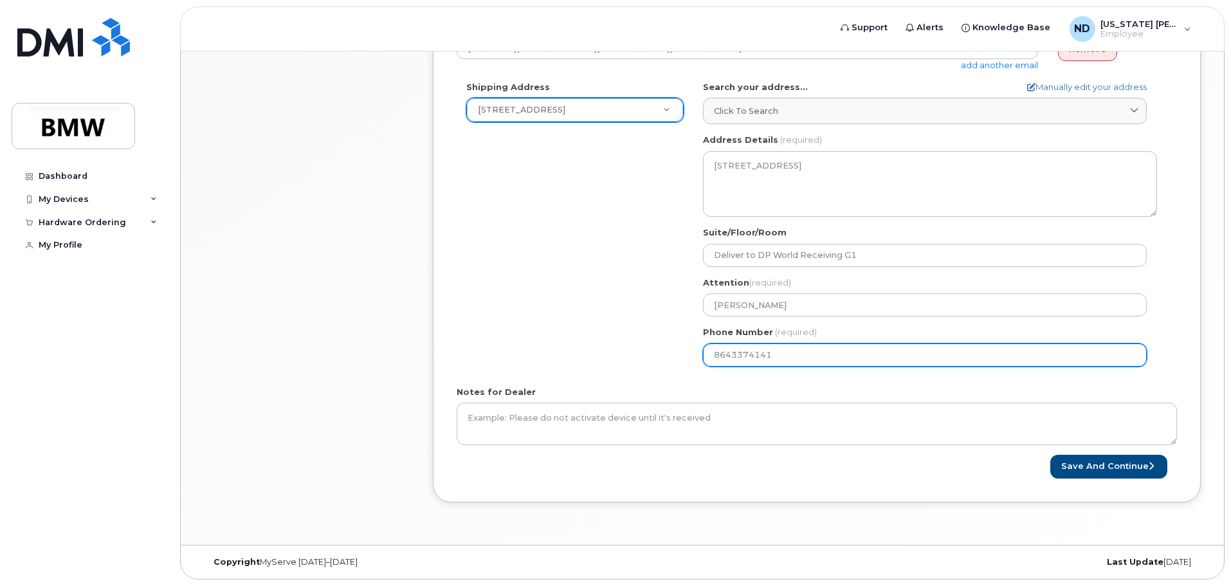
type input "8643374141"
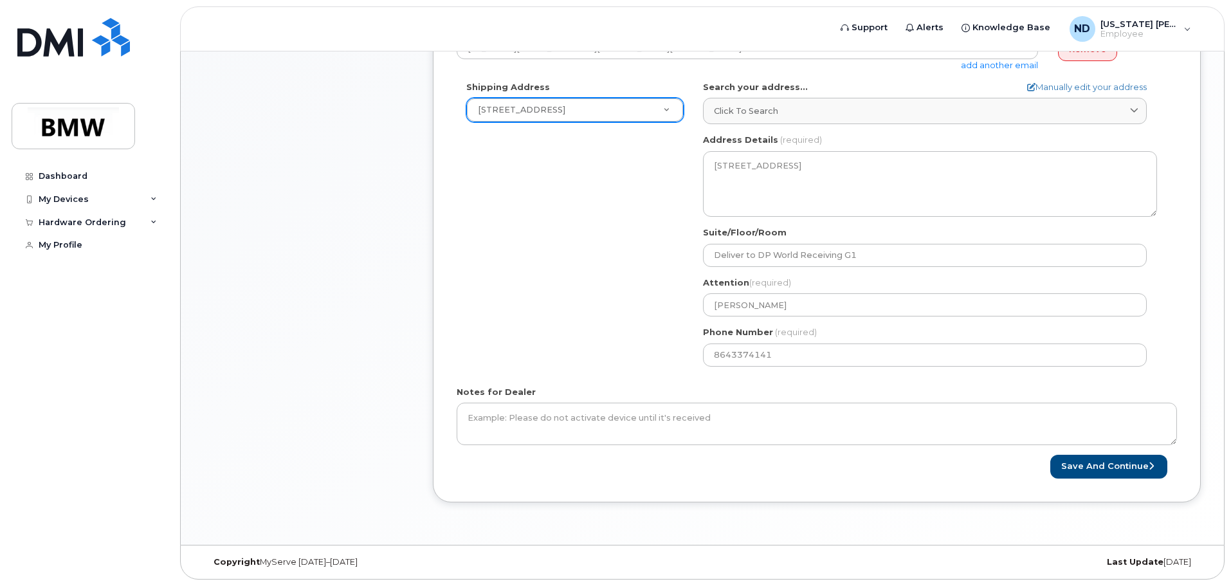
click at [1083, 453] on form "* Note: If you select “New Address,” and wish to have the device sent to a pers…" at bounding box center [817, 156] width 720 height 644
click at [1079, 462] on button "Save and Continue" at bounding box center [1108, 467] width 117 height 24
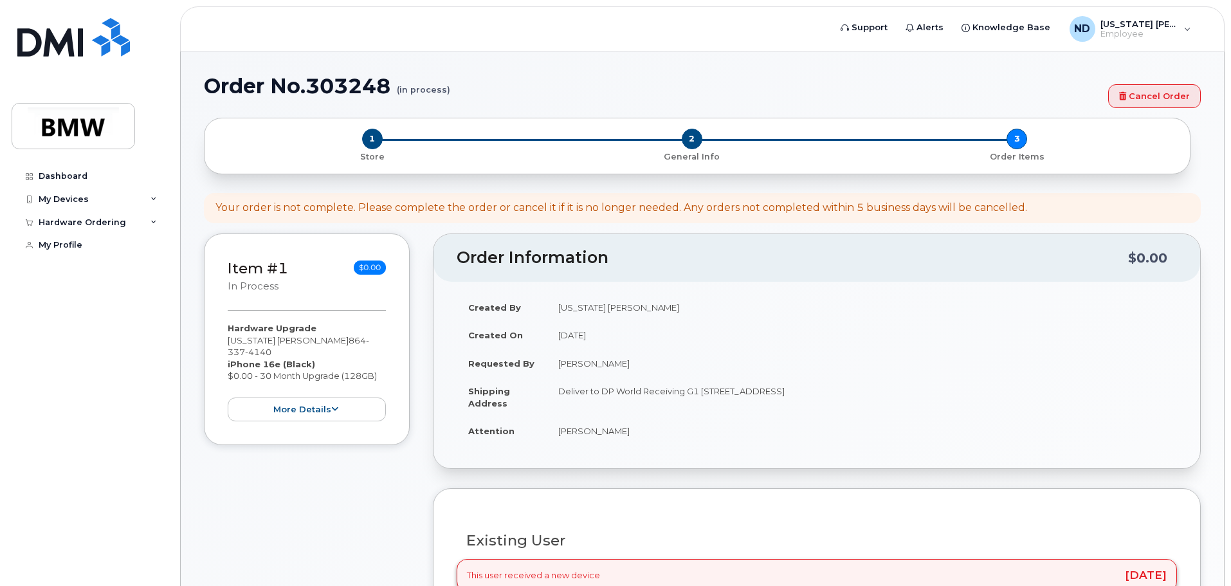
drag, startPoint x: 207, startPoint y: 86, endPoint x: 407, endPoint y: 239, distance: 251.5
click at [377, 104] on div "Order No.303248 (in process) Cancel Order" at bounding box center [702, 96] width 997 height 43
drag, startPoint x: 389, startPoint y: 84, endPoint x: 270, endPoint y: 89, distance: 119.1
click at [277, 90] on h1 "Order No.303248 (in process)" at bounding box center [653, 86] width 898 height 23
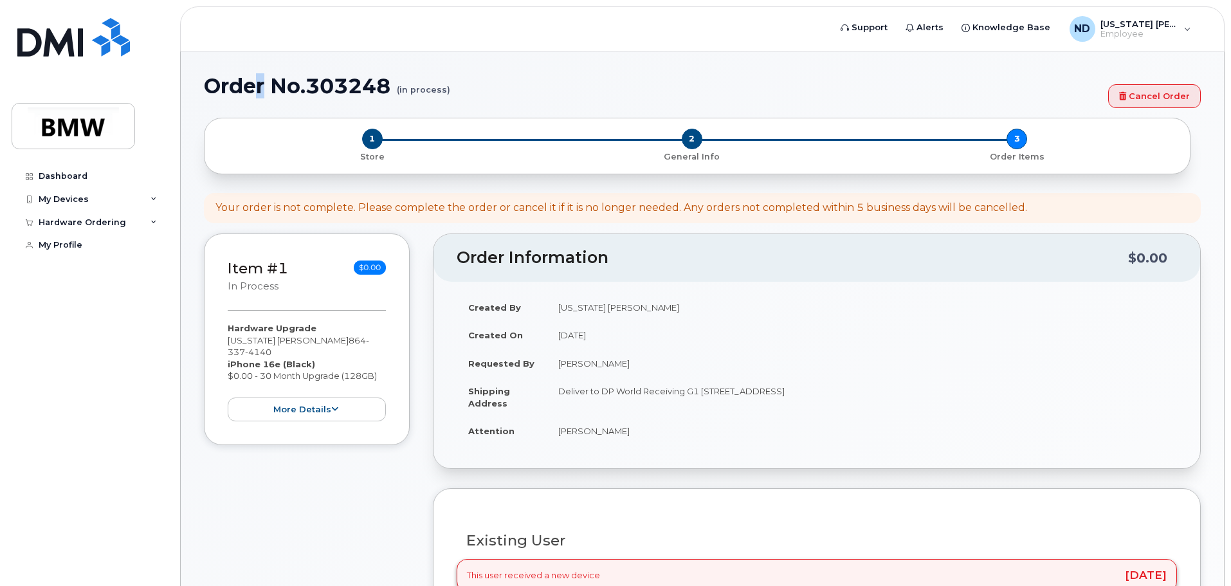
drag, startPoint x: 255, startPoint y: 89, endPoint x: 248, endPoint y: 89, distance: 7.1
click at [253, 89] on h1 "Order No.303248 (in process)" at bounding box center [653, 86] width 898 height 23
drag, startPoint x: 248, startPoint y: 89, endPoint x: 242, endPoint y: 87, distance: 6.6
click at [242, 87] on h1 "Order No.303248 (in process)" at bounding box center [653, 86] width 898 height 23
drag, startPoint x: 205, startPoint y: 89, endPoint x: 392, endPoint y: 98, distance: 187.4
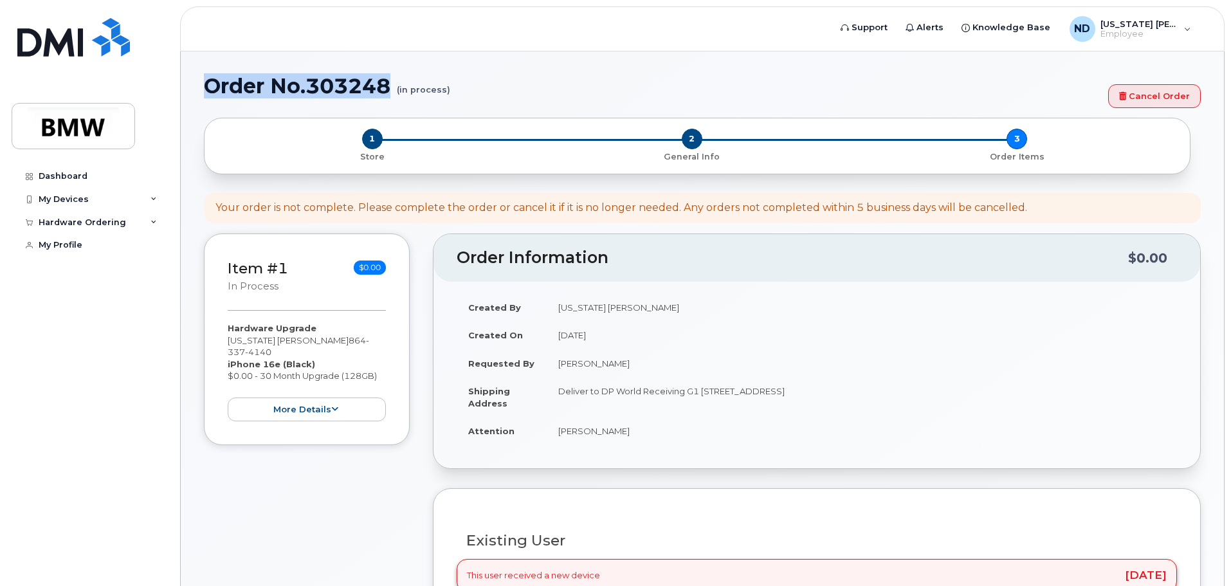
click at [392, 97] on h1 "Order No.303248 (in process)" at bounding box center [653, 86] width 898 height 23
copy h1 "Order No.303248"
